Goal: Information Seeking & Learning: Learn about a topic

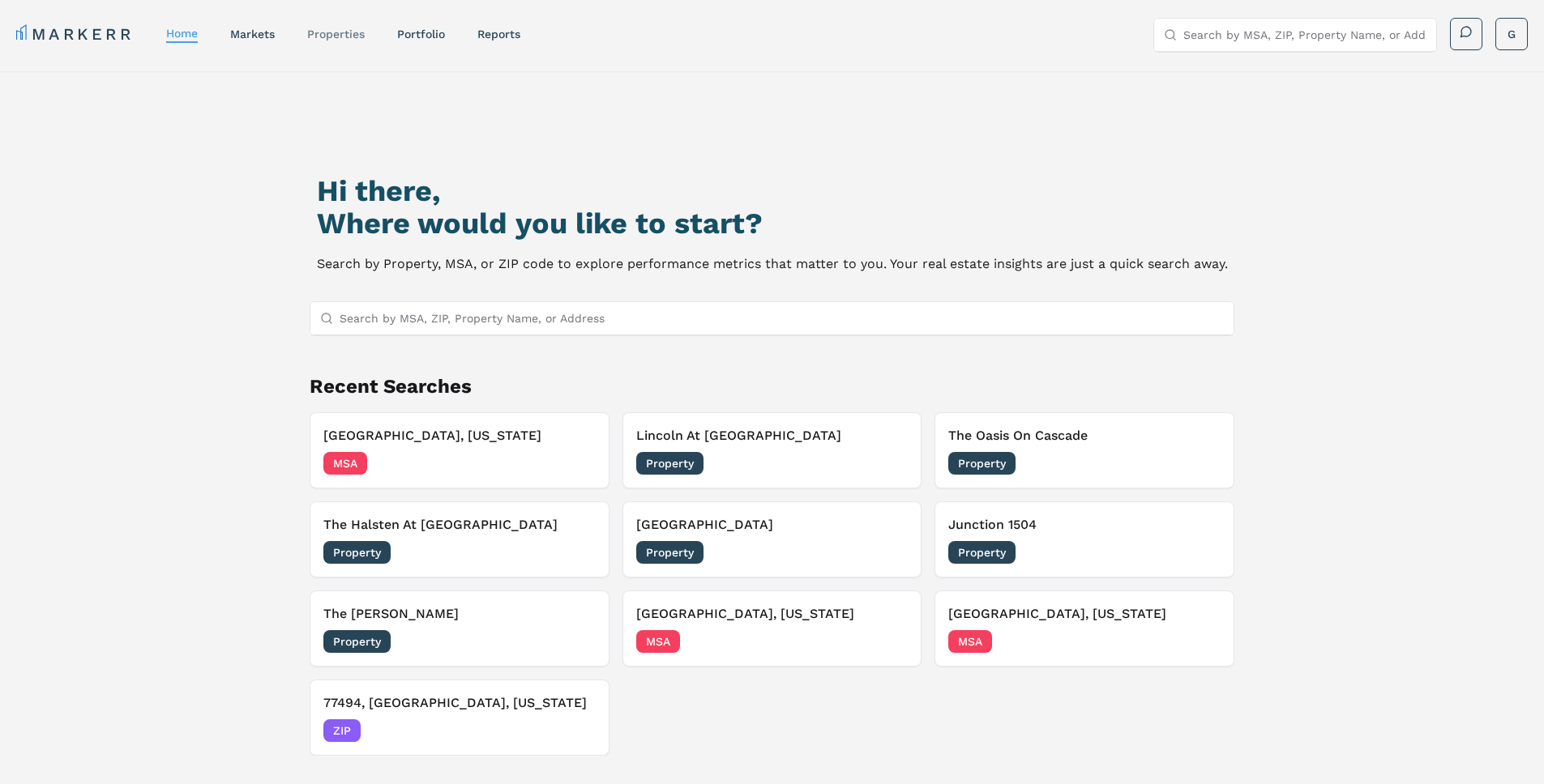
click at [335, 32] on link "properties" at bounding box center [335, 34] width 58 height 13
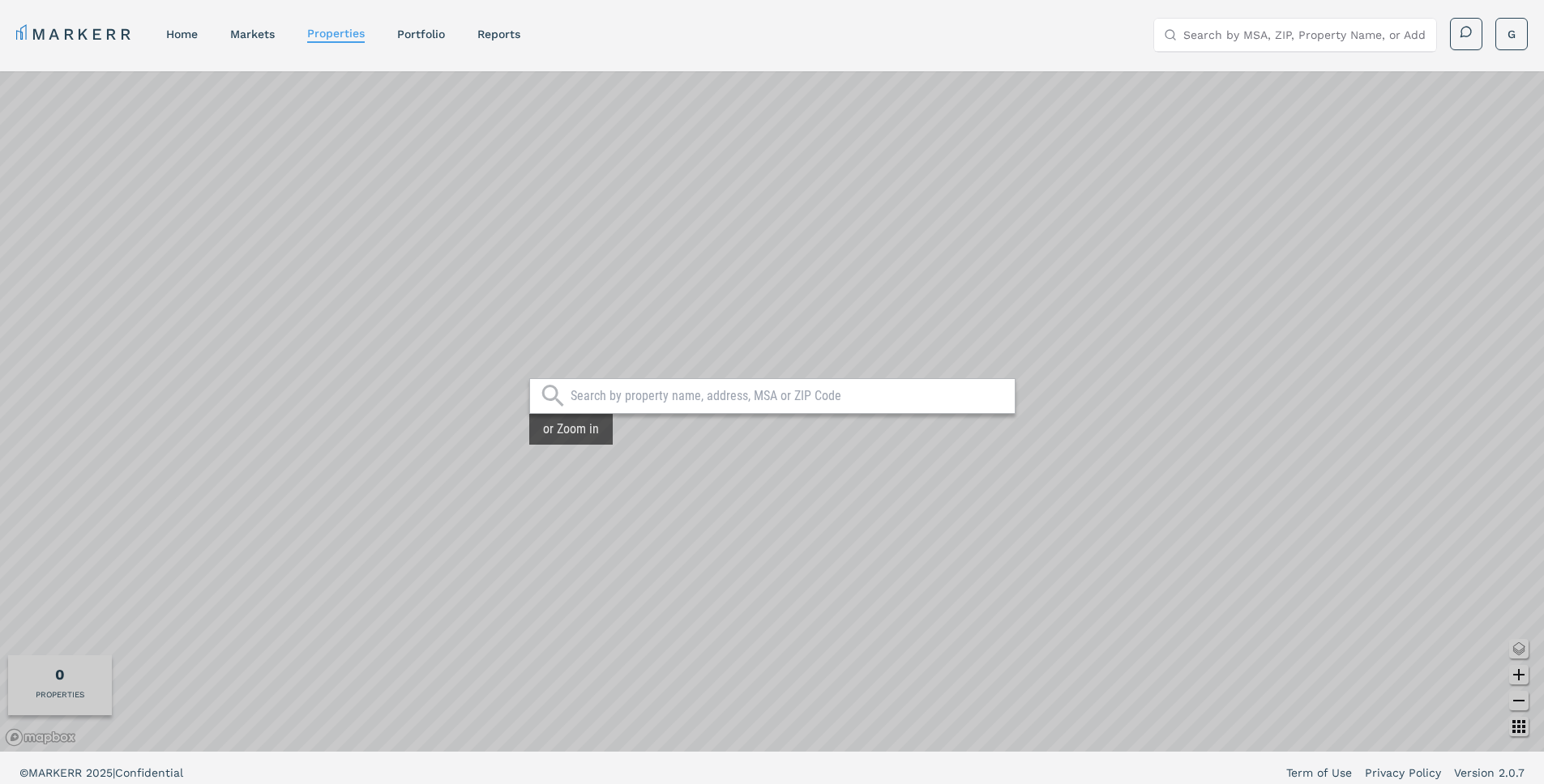
click at [656, 391] on input "text" at bounding box center [788, 396] width 436 height 16
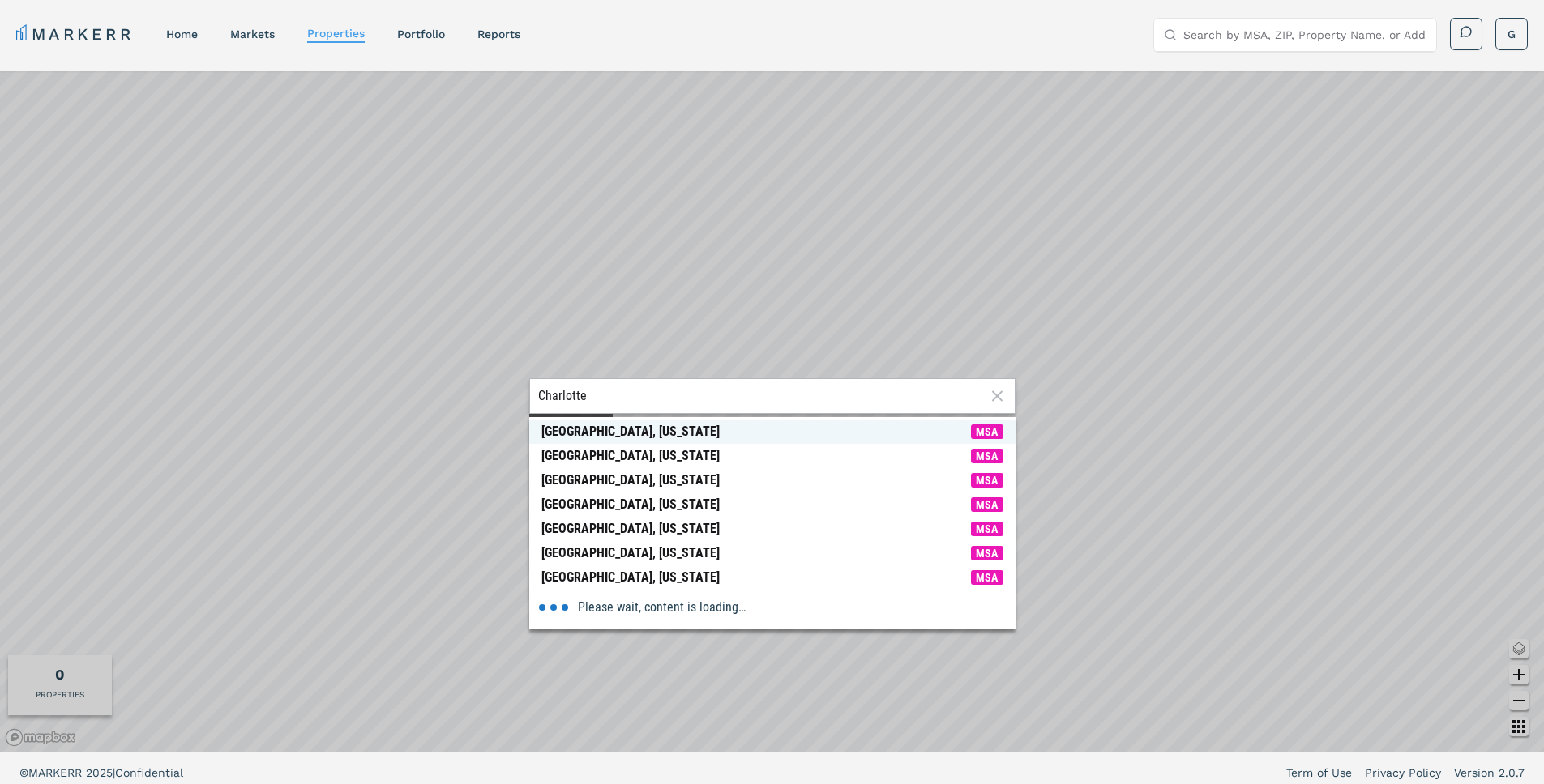
type input "Charlotte"
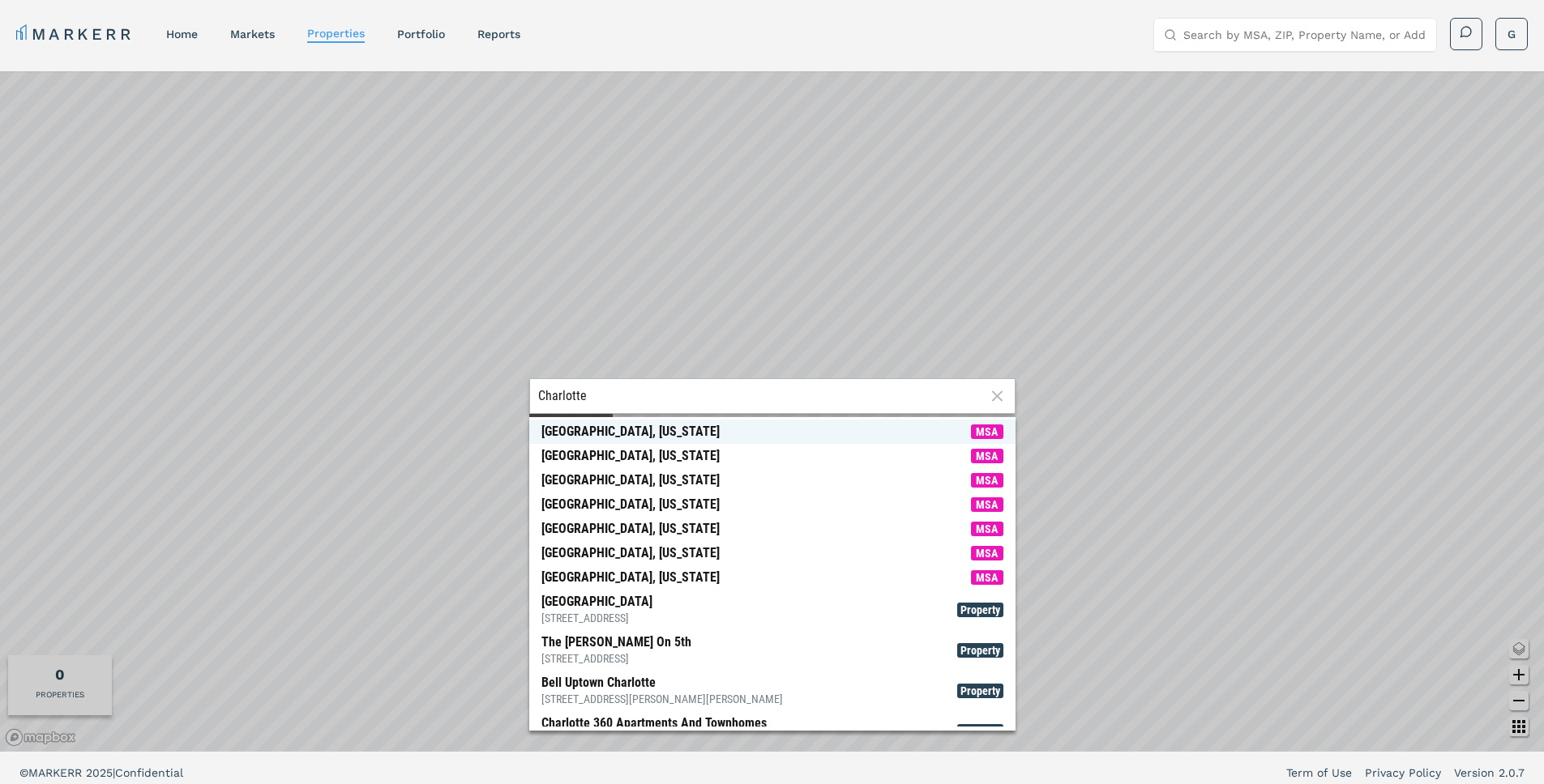
click at [648, 430] on div "[GEOGRAPHIC_DATA], [US_STATE]" at bounding box center [630, 432] width 178 height 16
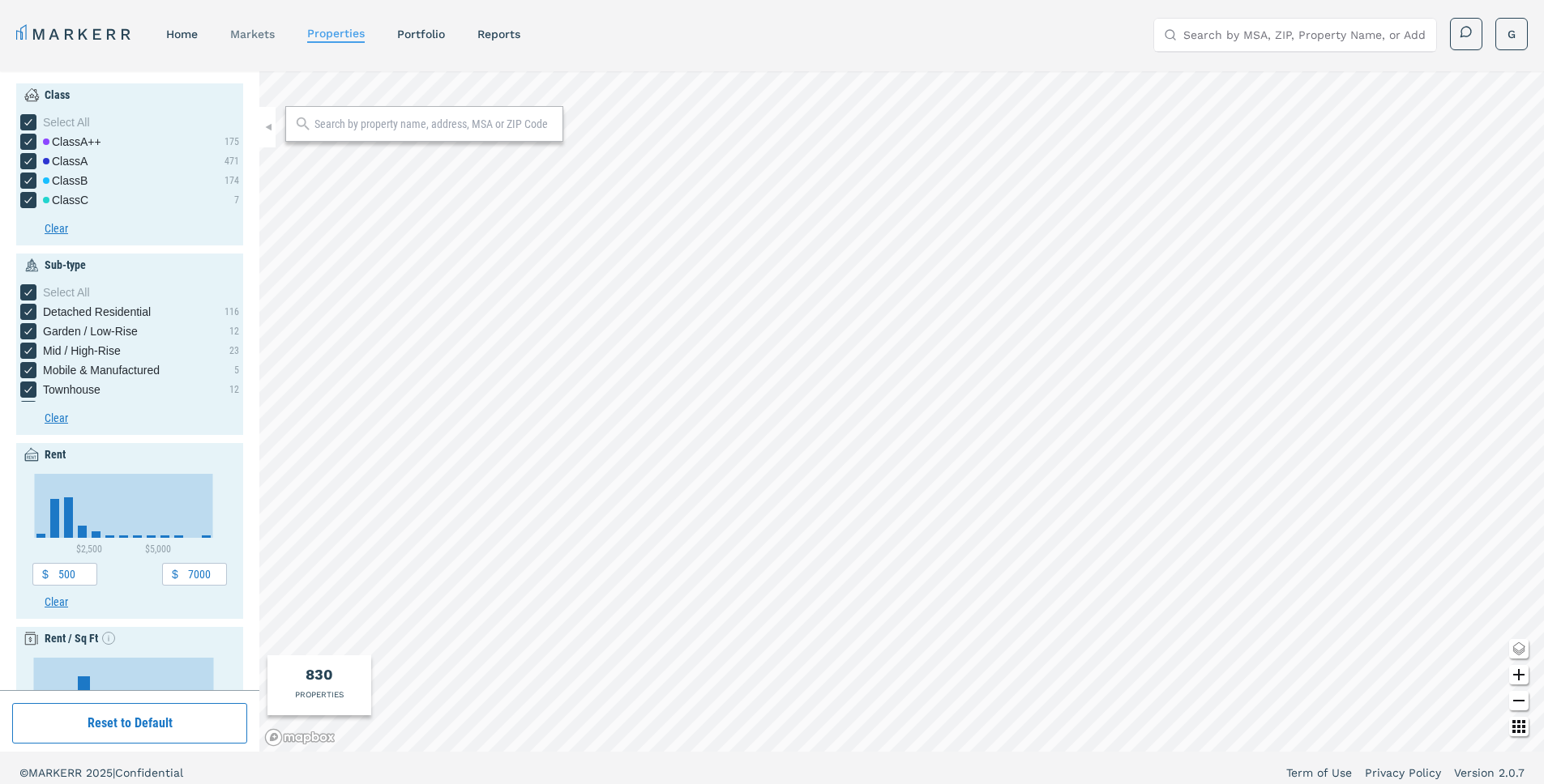
click at [265, 28] on link "markets" at bounding box center [253, 34] width 44 height 13
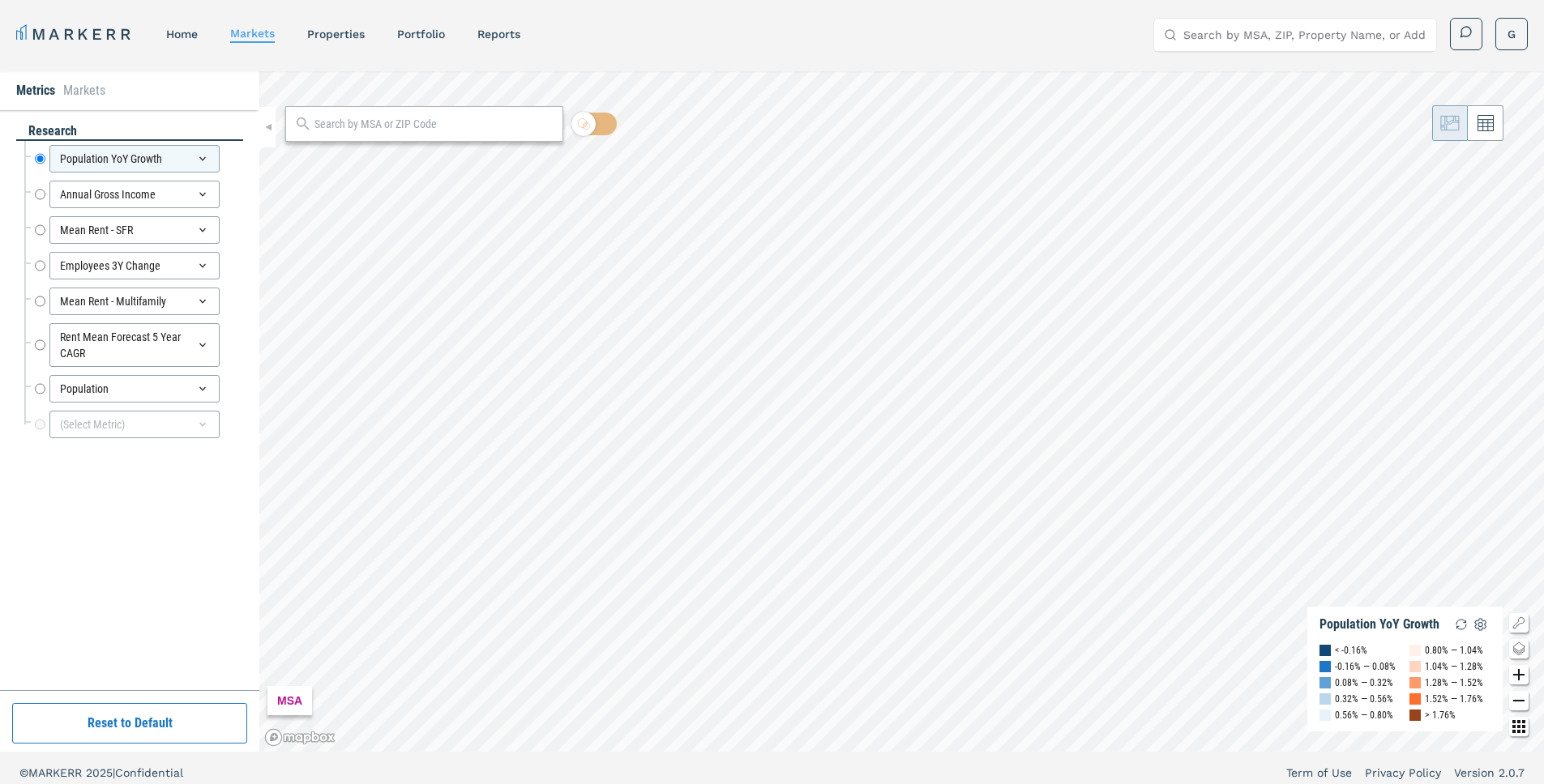
click at [457, 113] on div at bounding box center [424, 124] width 278 height 36
click at [457, 123] on input "text" at bounding box center [434, 124] width 240 height 17
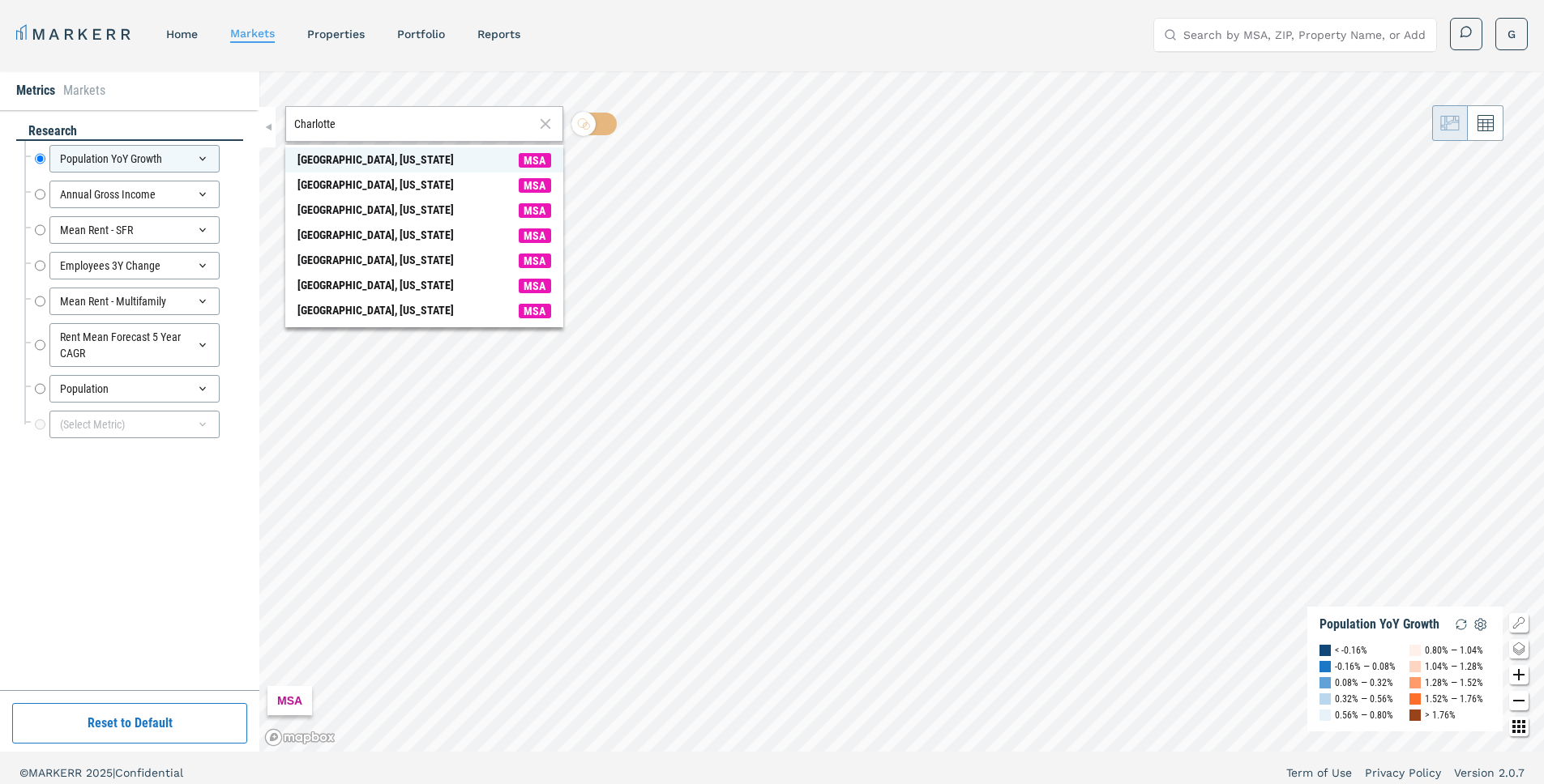
type input "Charlotte"
click at [418, 152] on span "[GEOGRAPHIC_DATA], [US_STATE] MSA" at bounding box center [424, 160] width 278 height 25
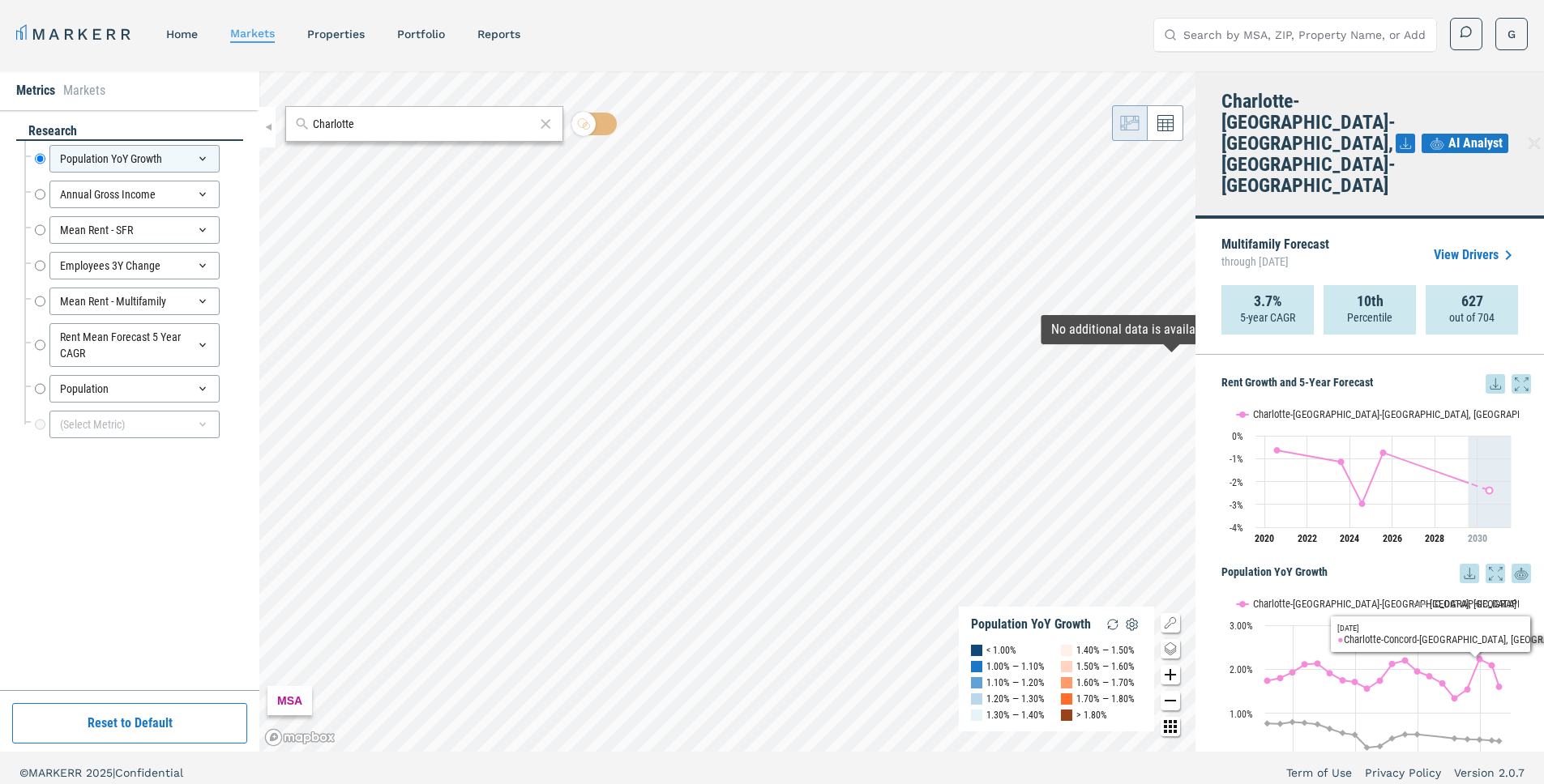
scroll to position [333, 0]
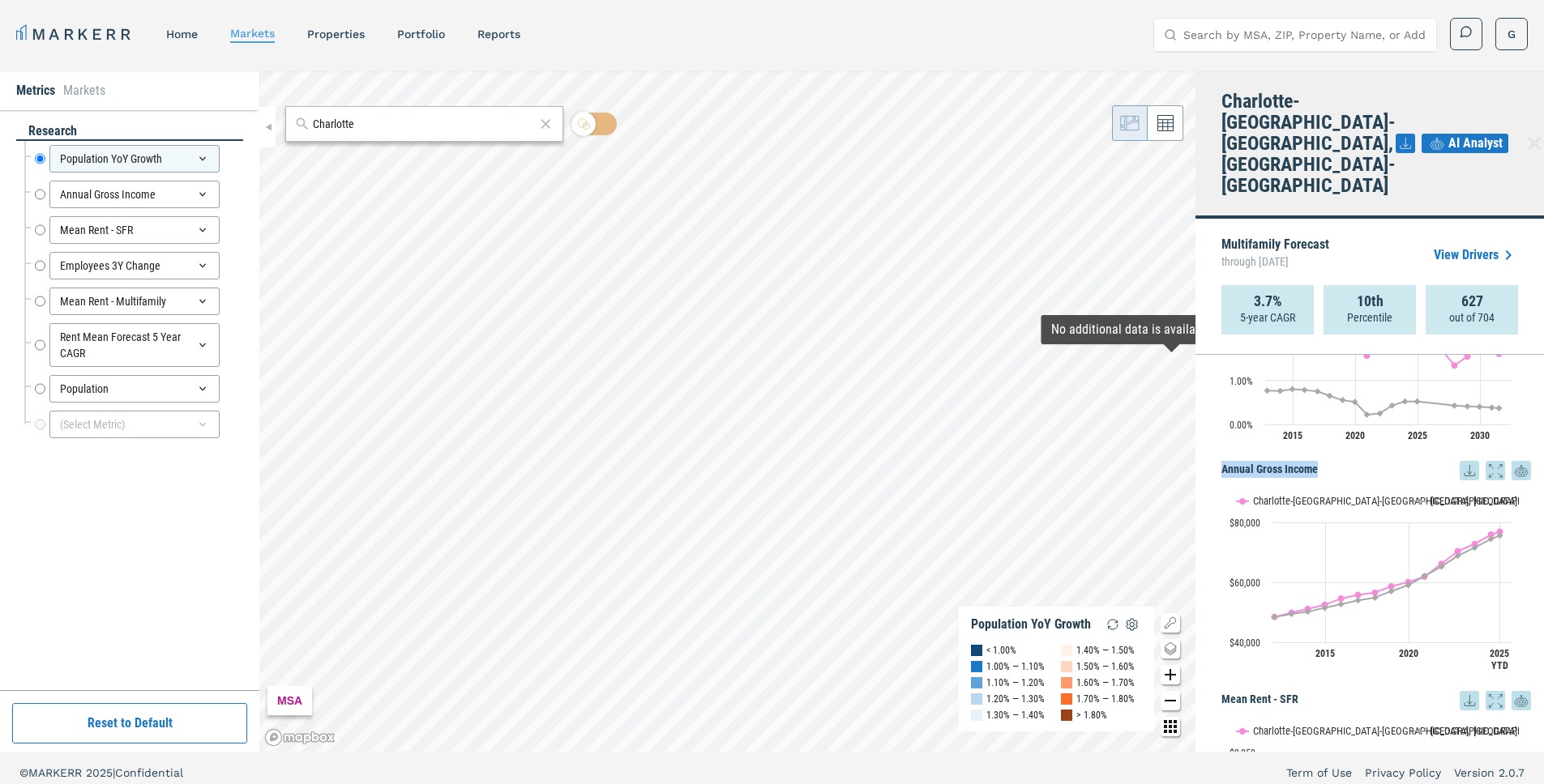
drag, startPoint x: 1335, startPoint y: 403, endPoint x: 1210, endPoint y: 405, distance: 125.0
click at [1210, 405] on div "Rent Growth and 5-Year Forecast Rent Growth and 5-Year Forecast Line chart with…" at bounding box center [1370, 554] width 349 height 397
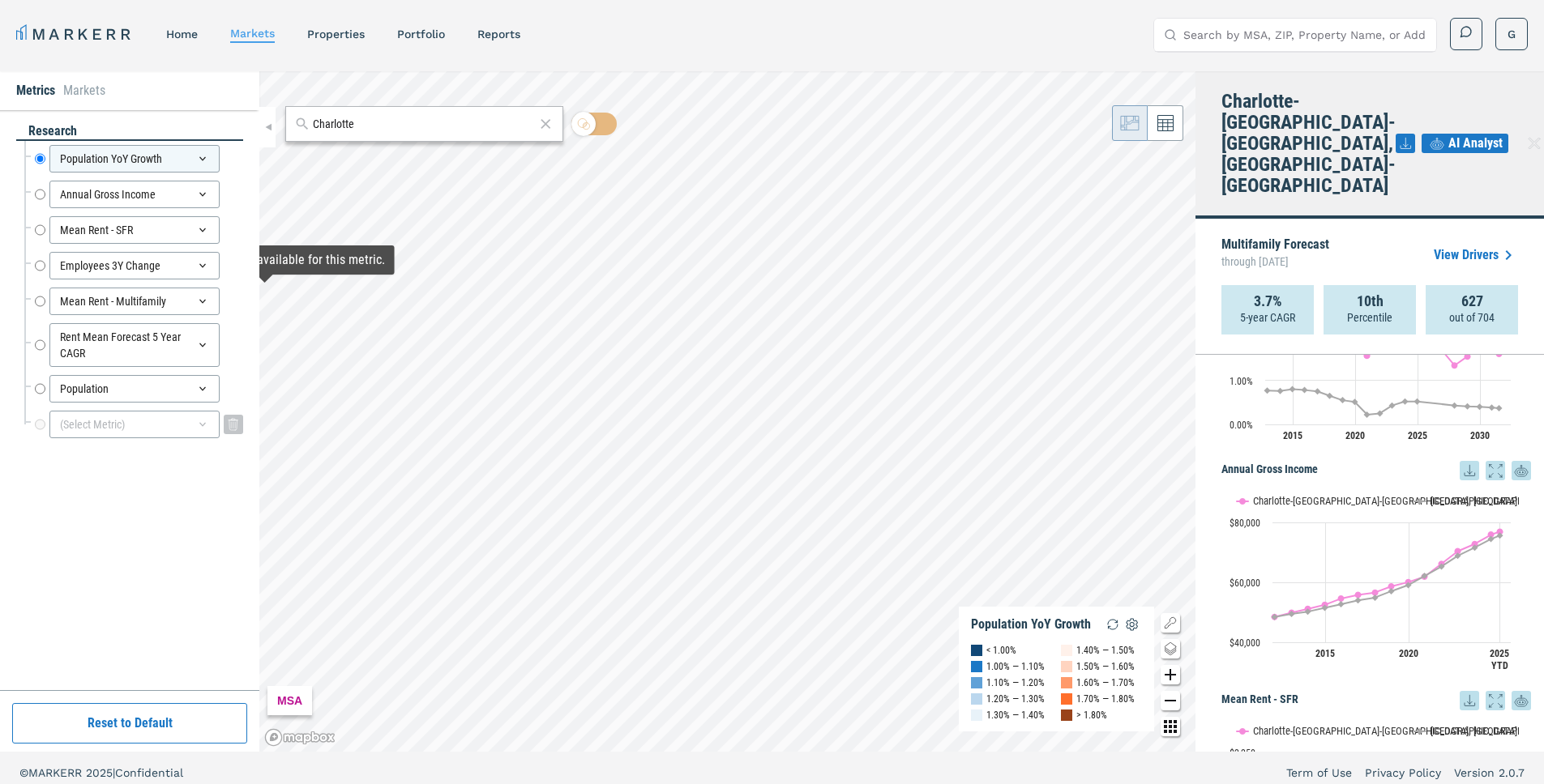
click at [144, 414] on div "(Select Metric)" at bounding box center [134, 424] width 170 height 28
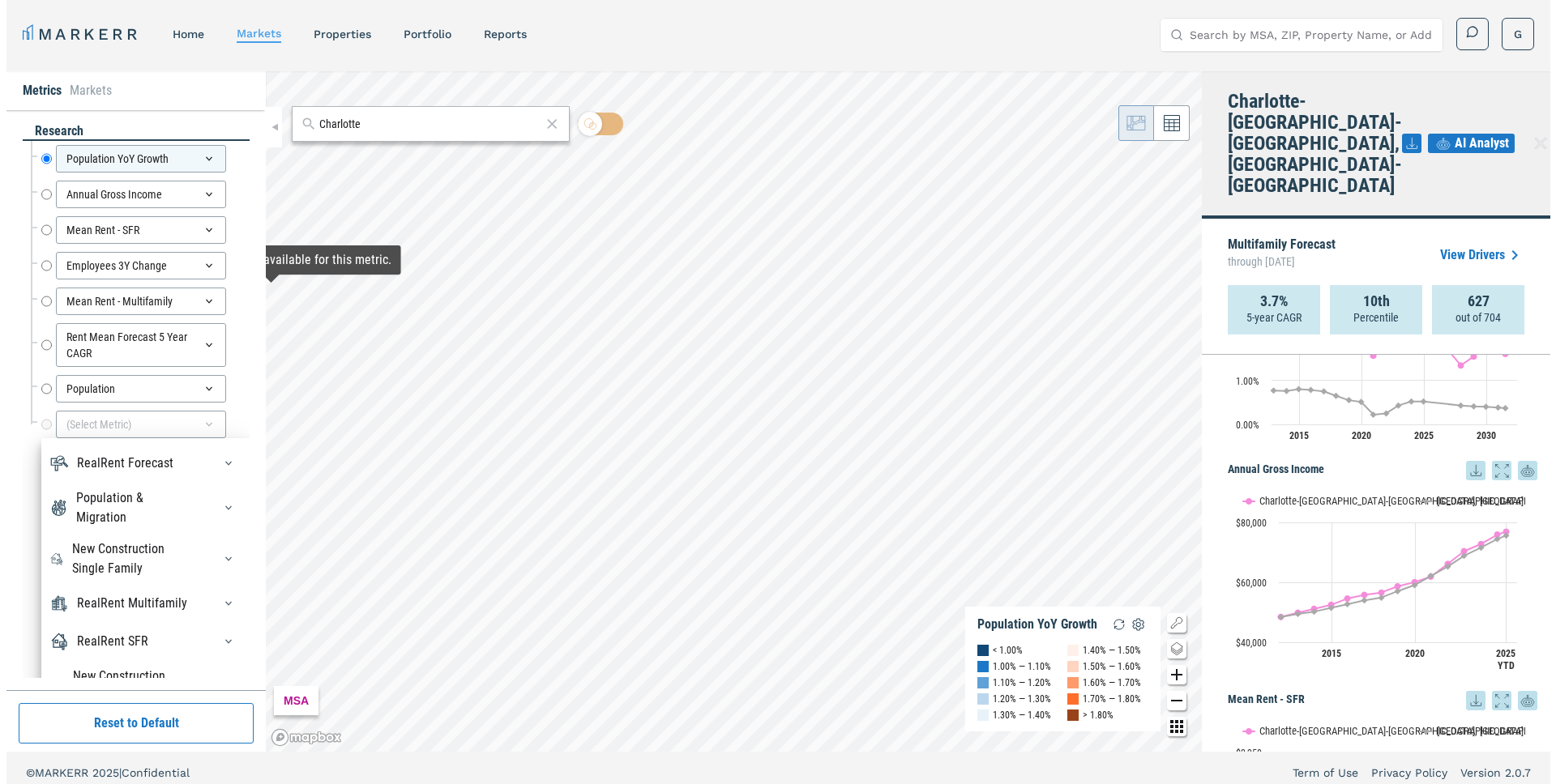
scroll to position [68, 0]
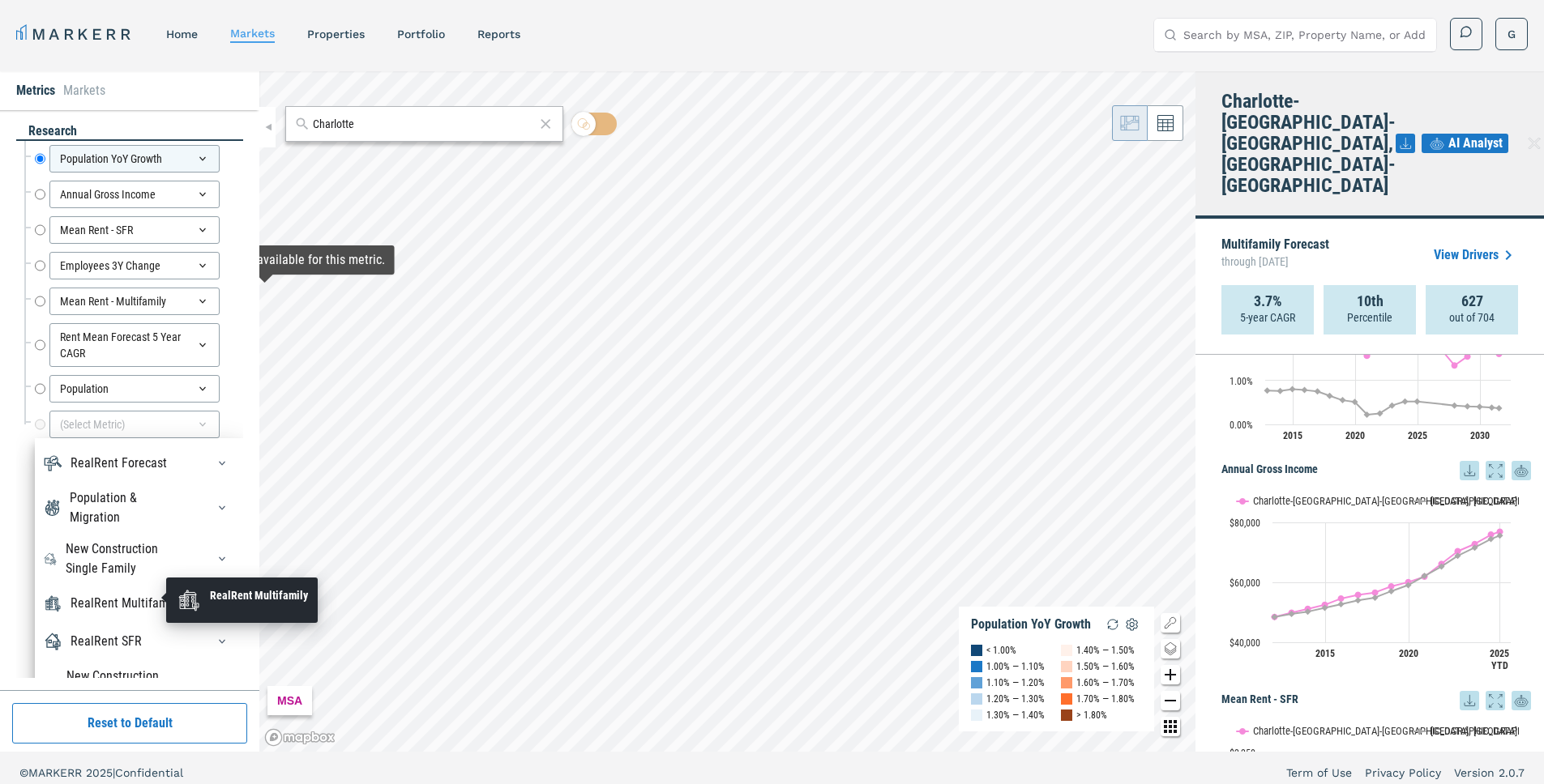
click at [151, 599] on div "RealRent Multifamily" at bounding box center [125, 603] width 110 height 20
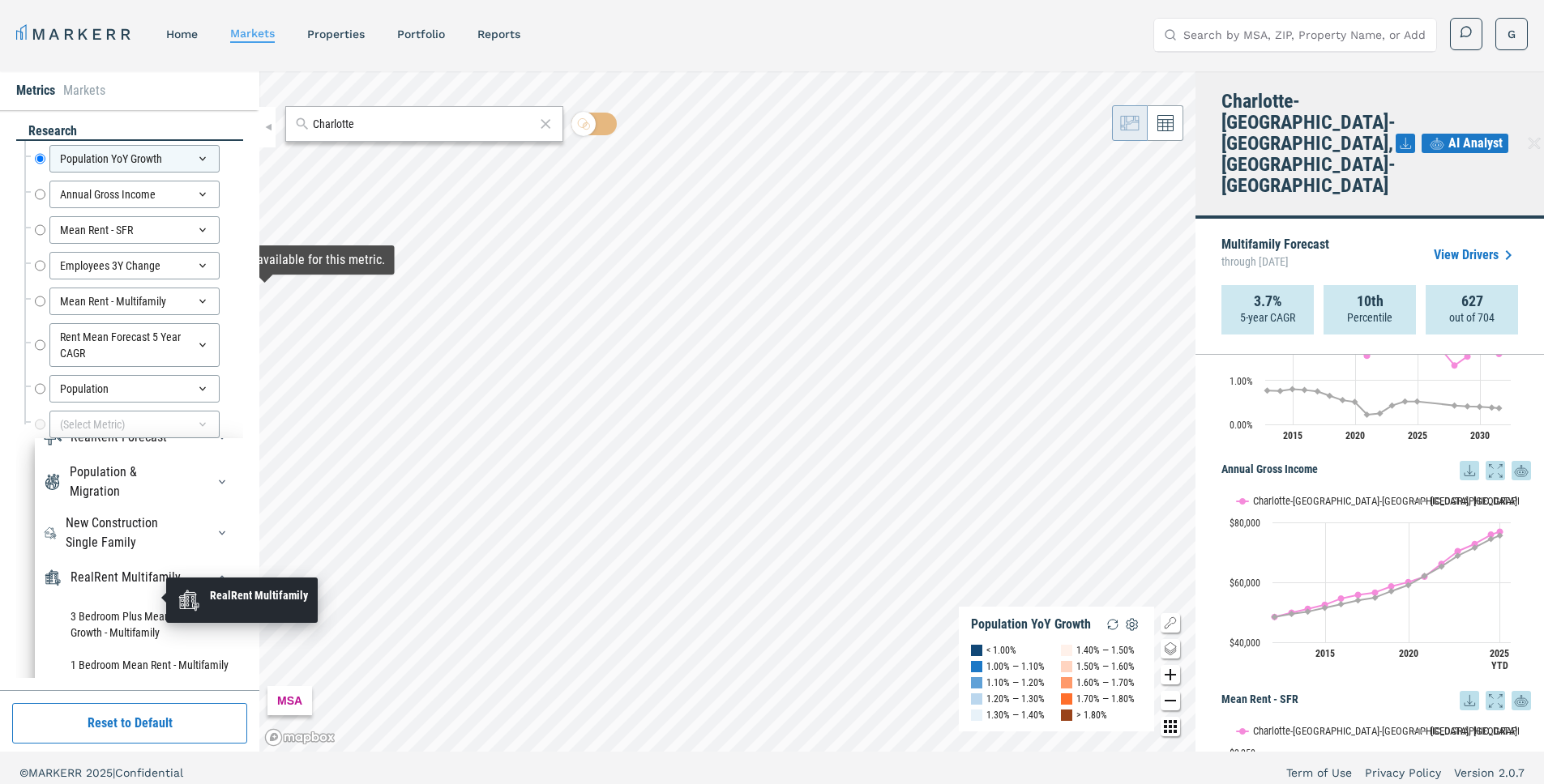
click at [151, 587] on div "RealRent Multifamily" at bounding box center [125, 578] width 110 height 20
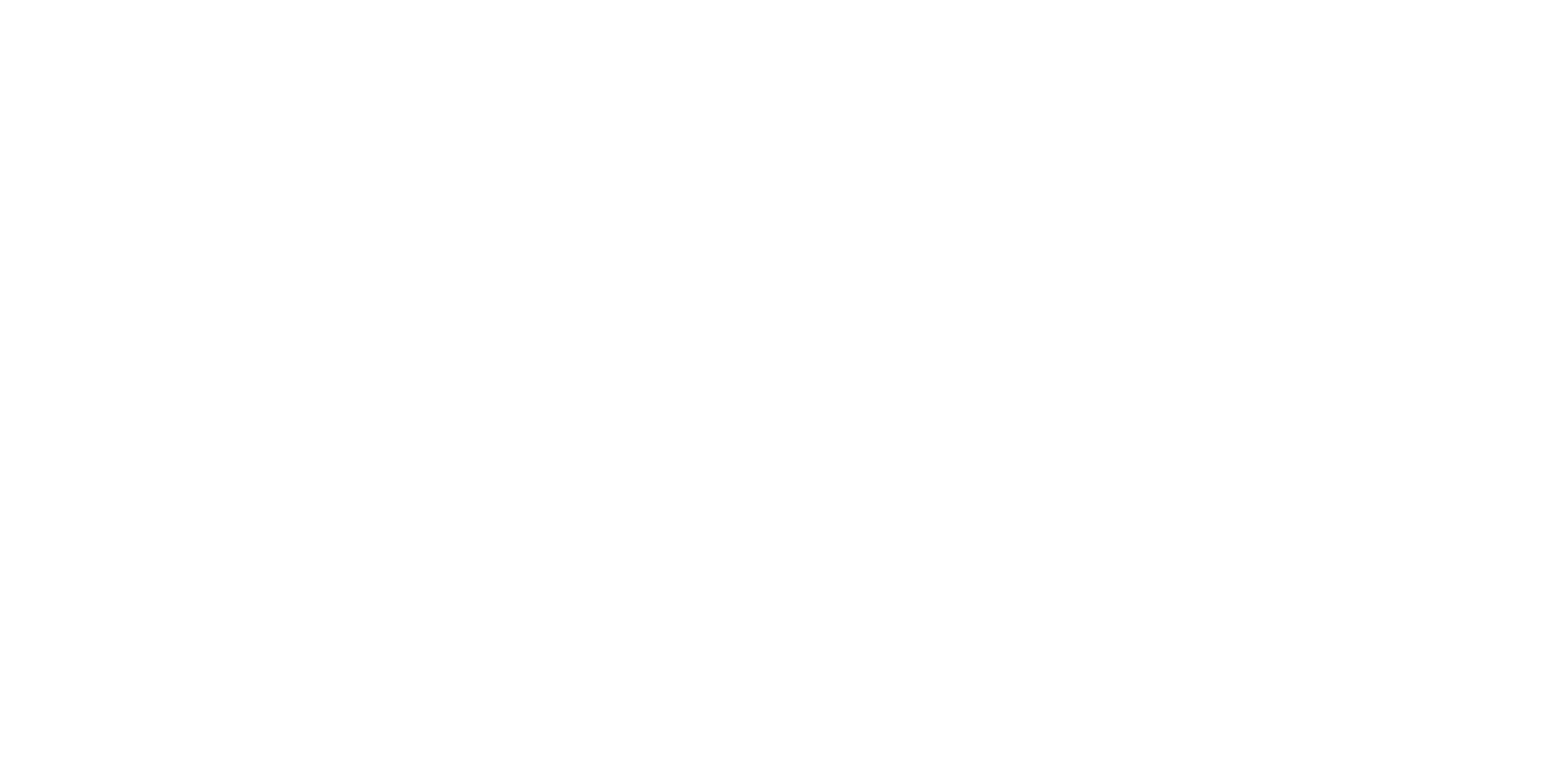
click at [687, 0] on html at bounding box center [778, 0] width 1556 height 0
